Goal: Navigation & Orientation: Find specific page/section

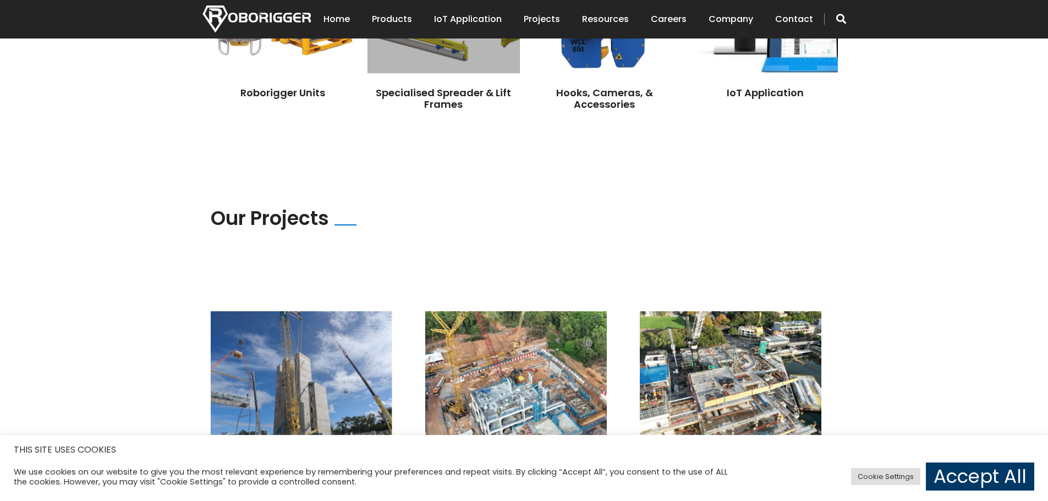
scroll to position [1046, 0]
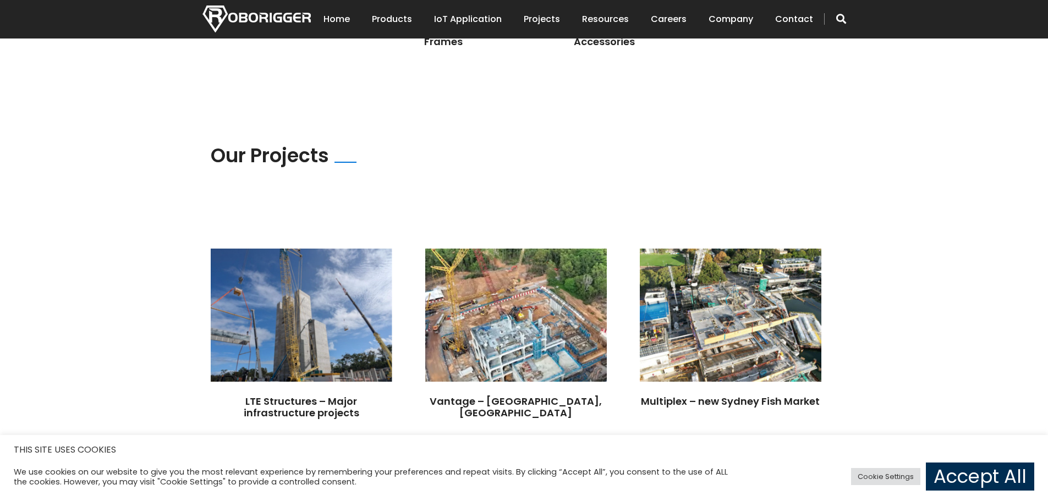
click at [964, 481] on link "Accept All" at bounding box center [980, 477] width 108 height 28
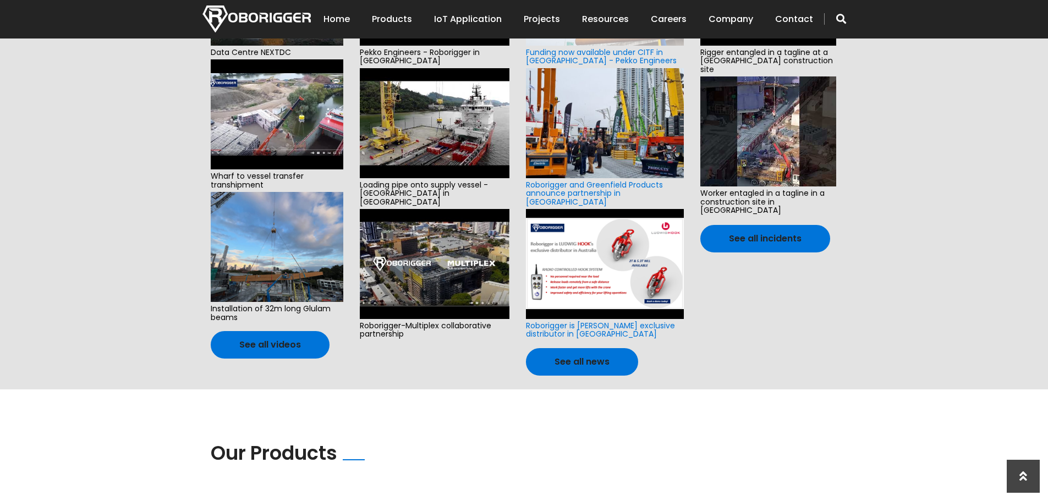
scroll to position [276, 0]
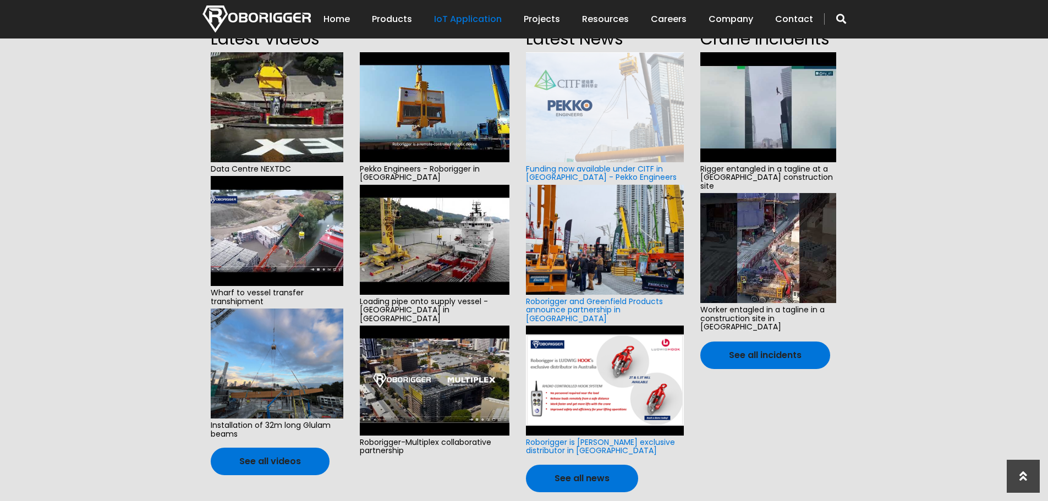
click at [479, 18] on link "IoT Application" at bounding box center [468, 19] width 68 height 34
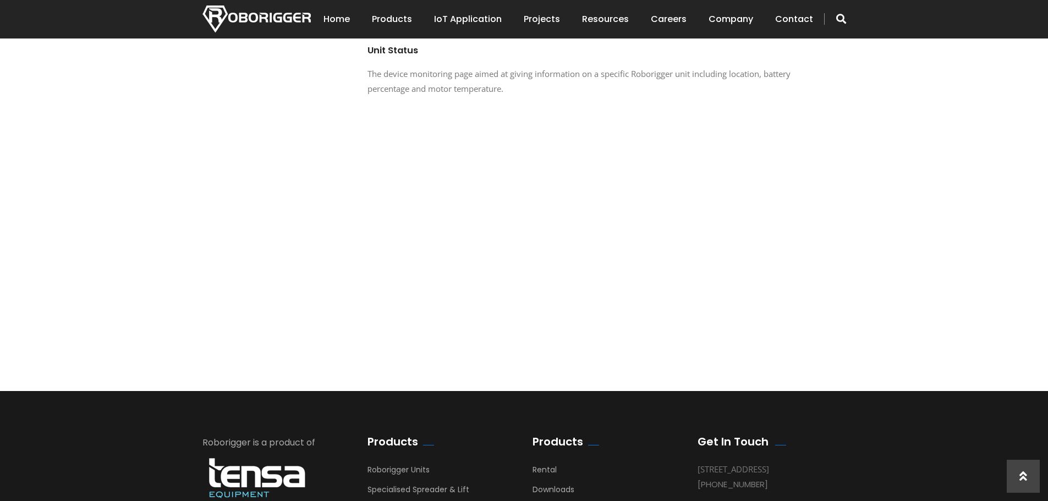
scroll to position [1320, 0]
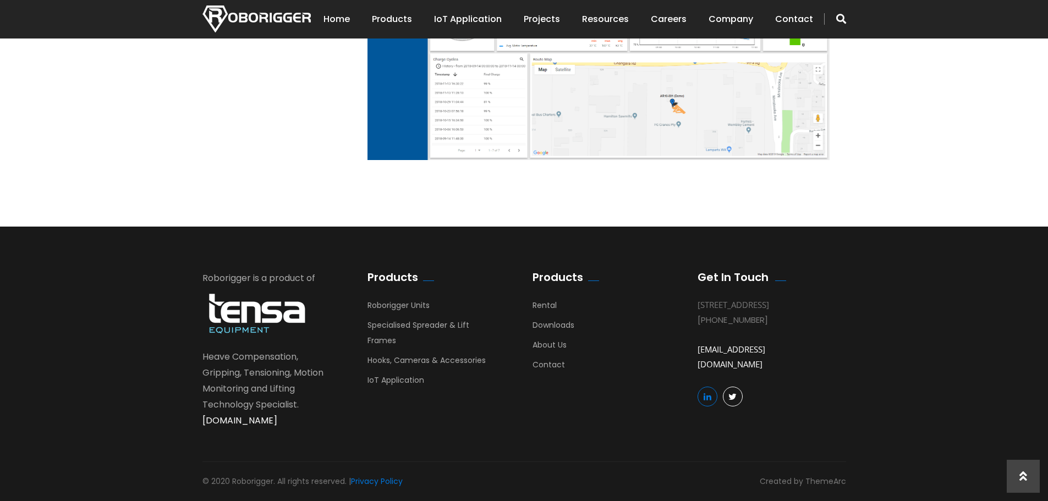
click at [701, 398] on link at bounding box center [708, 397] width 20 height 20
